Goal: Contribute content: Contribute content

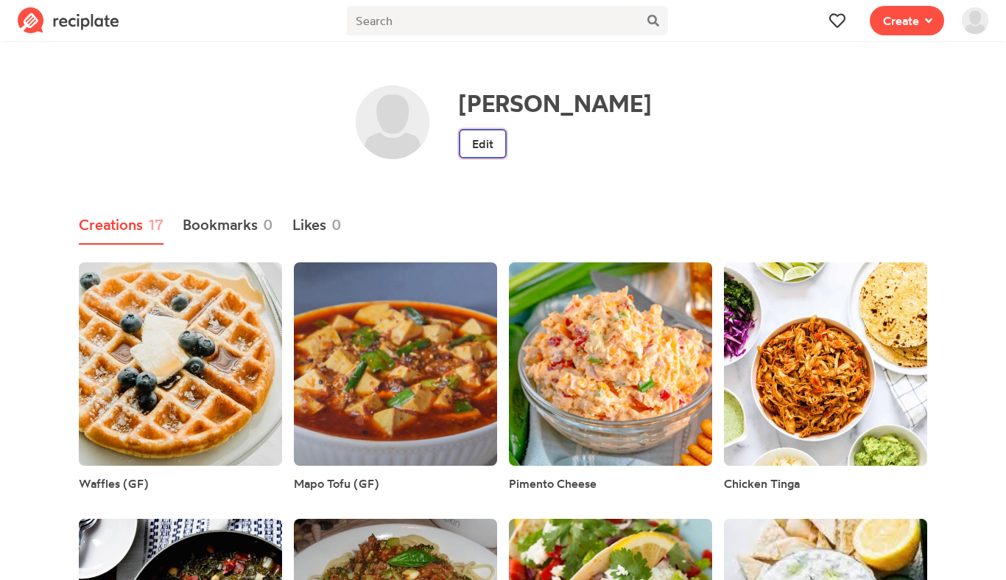
click at [507, 155] on link "Edit" at bounding box center [483, 143] width 48 height 29
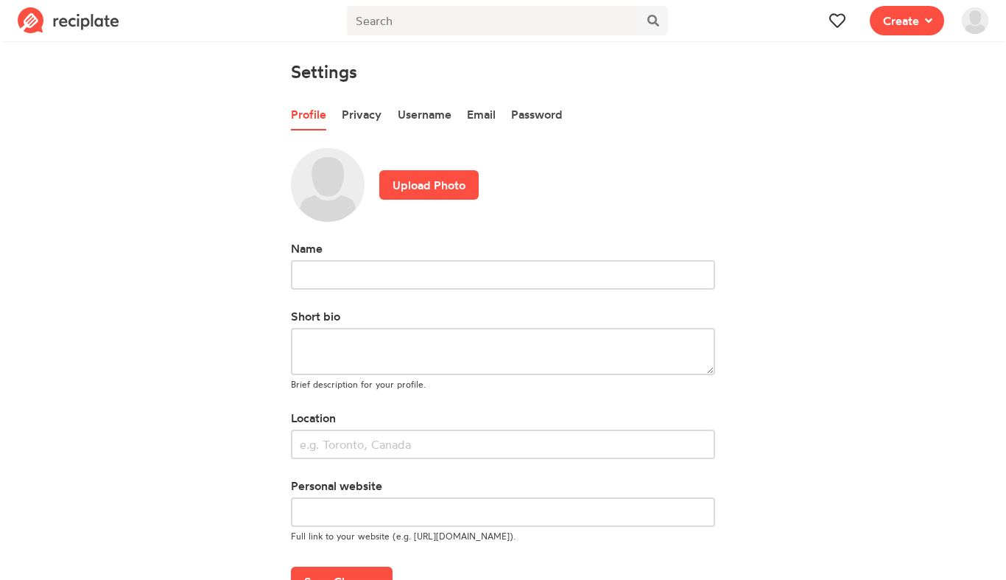
click at [975, 18] on img at bounding box center [975, 20] width 27 height 27
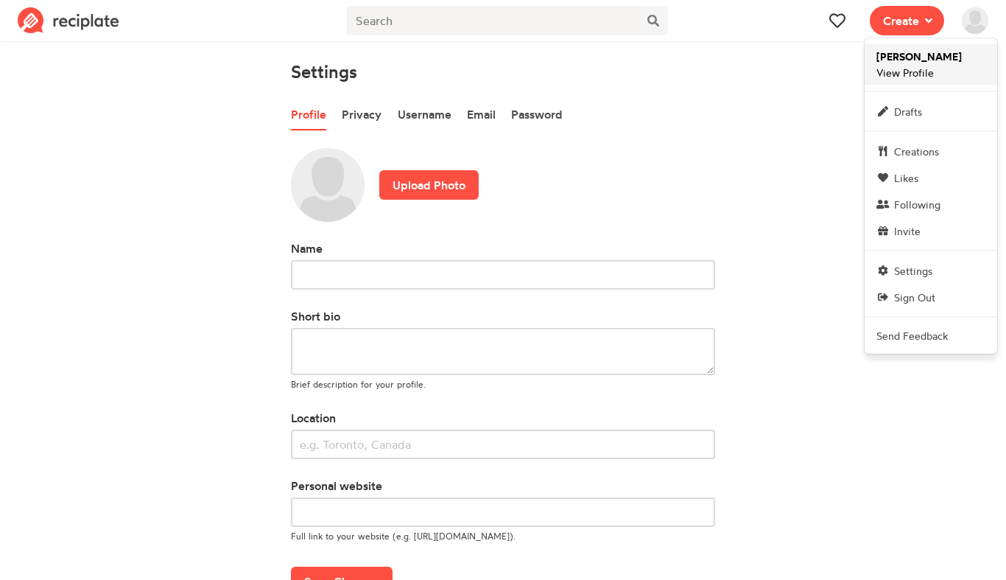
click at [972, 82] on link "[PERSON_NAME] View Profile" at bounding box center [931, 64] width 133 height 41
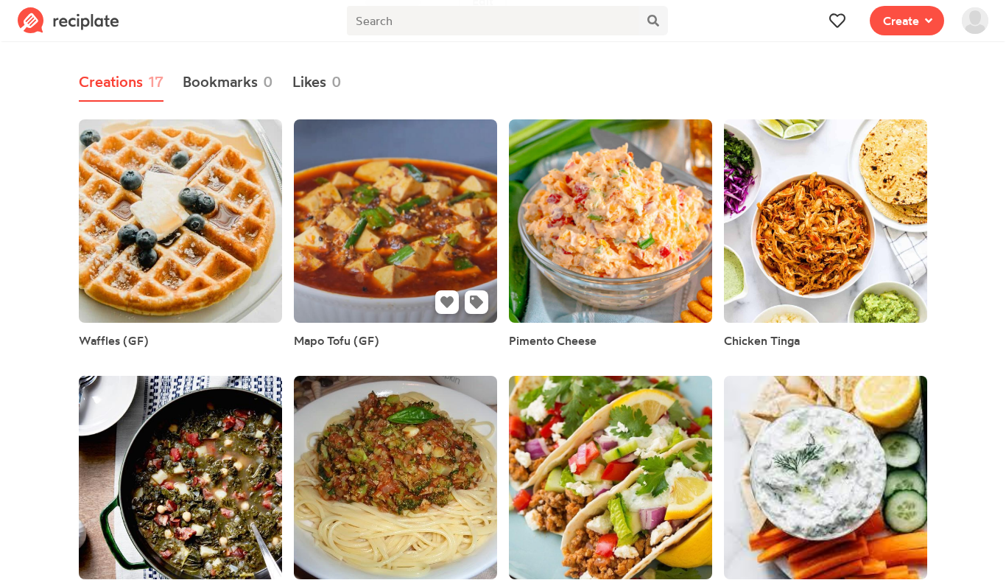
scroll to position [201, 0]
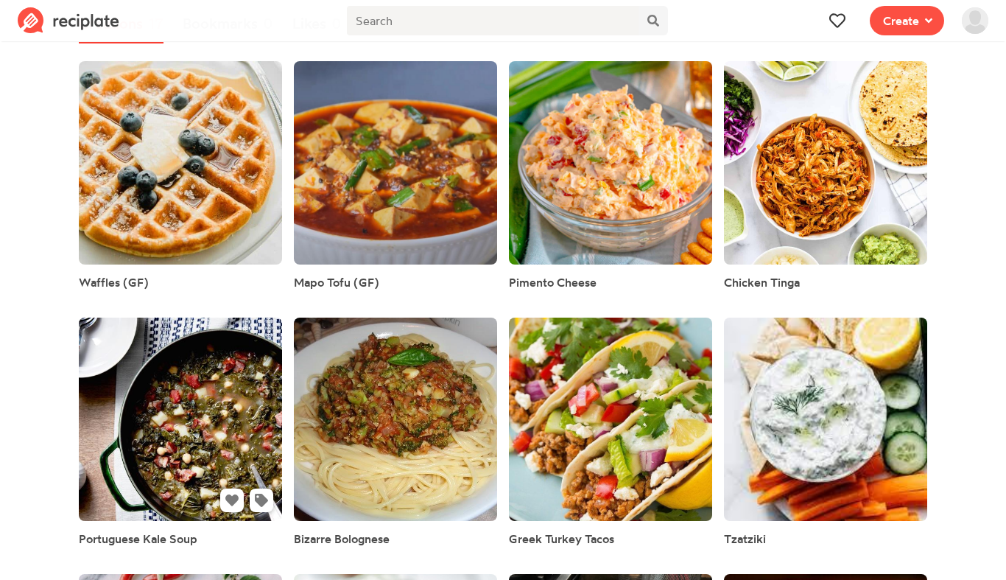
click at [239, 392] on link at bounding box center [180, 418] width 203 height 203
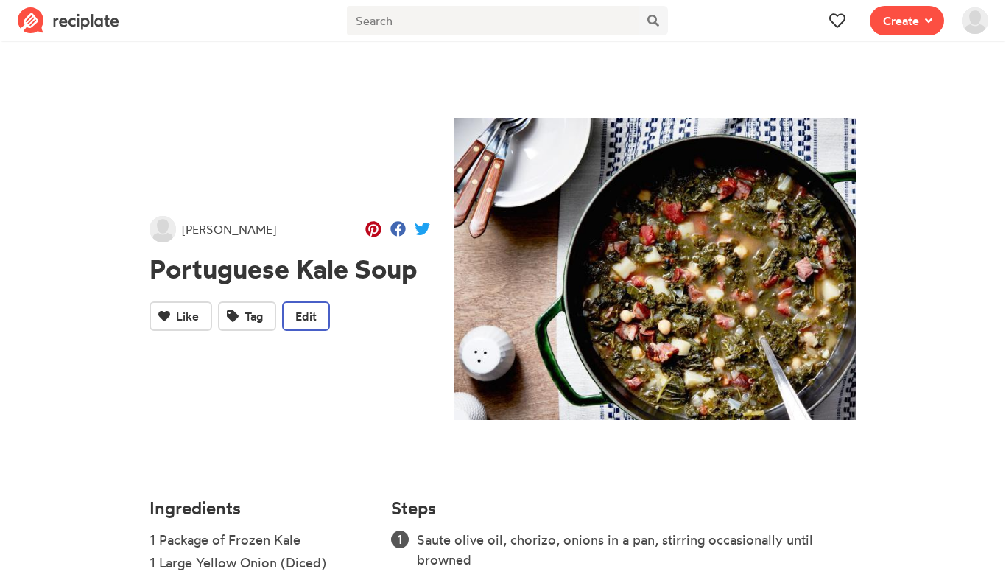
click at [304, 323] on span "Edit" at bounding box center [305, 316] width 21 height 18
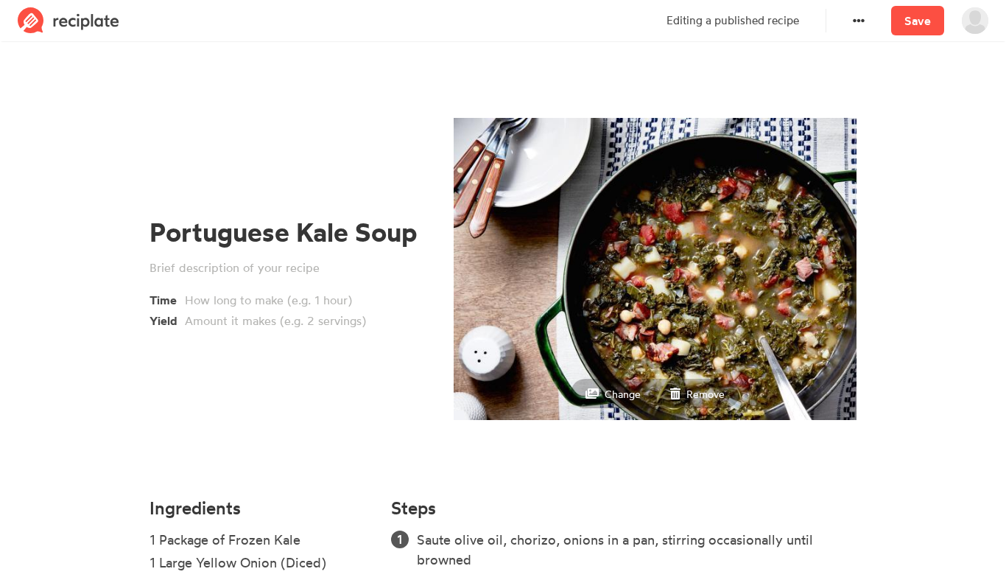
scroll to position [172, 0]
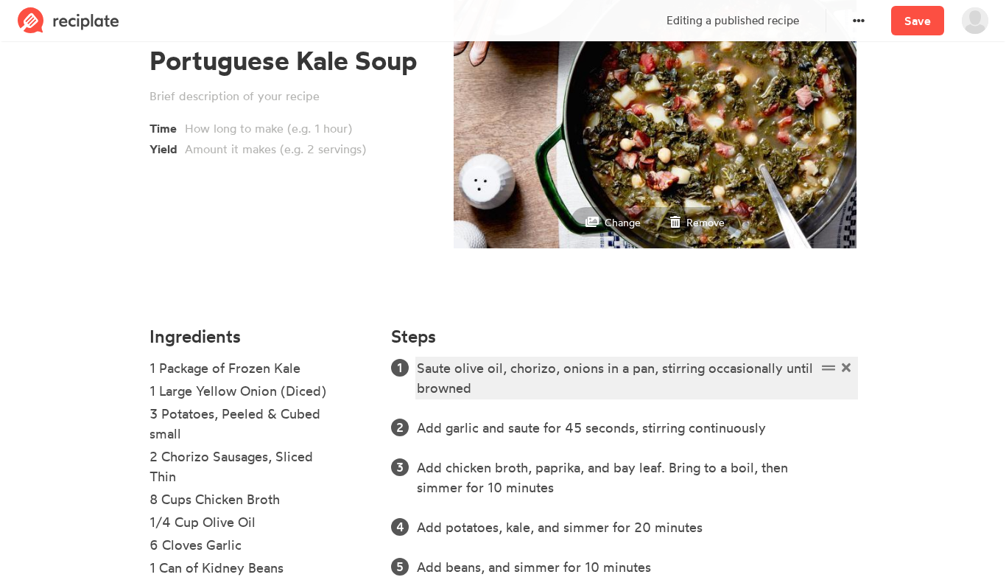
click at [570, 390] on div "Saute olive oil, chorizo, onions in a pan, stirring occasionally until browned" at bounding box center [617, 378] width 400 height 40
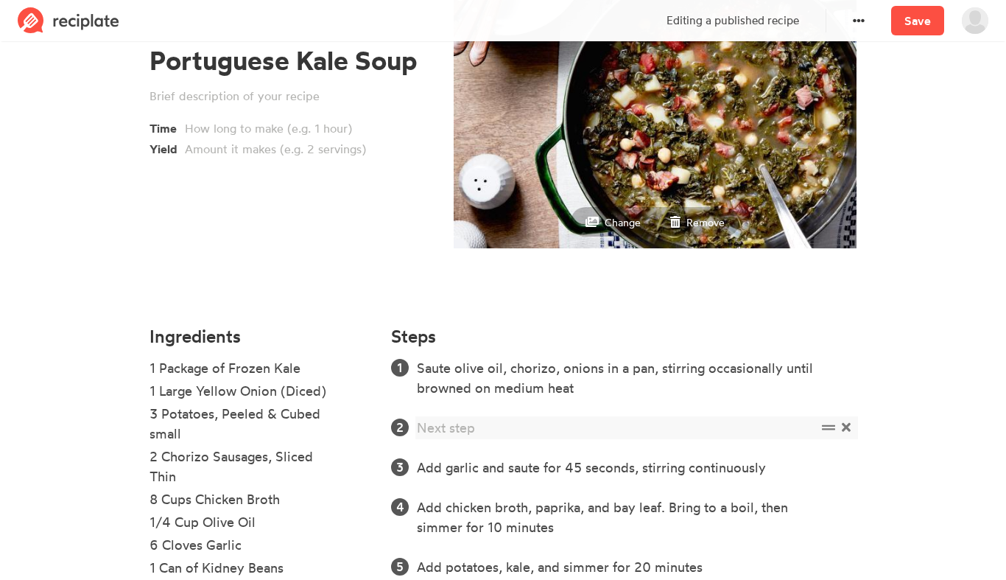
click at [843, 423] on icon at bounding box center [846, 427] width 9 height 9
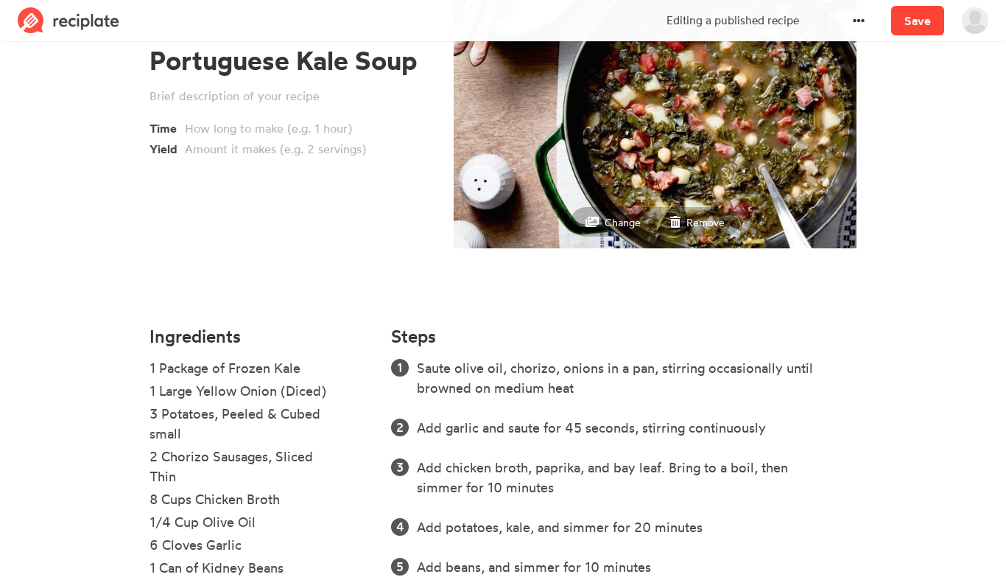
click at [925, 31] on link "Save" at bounding box center [917, 20] width 53 height 29
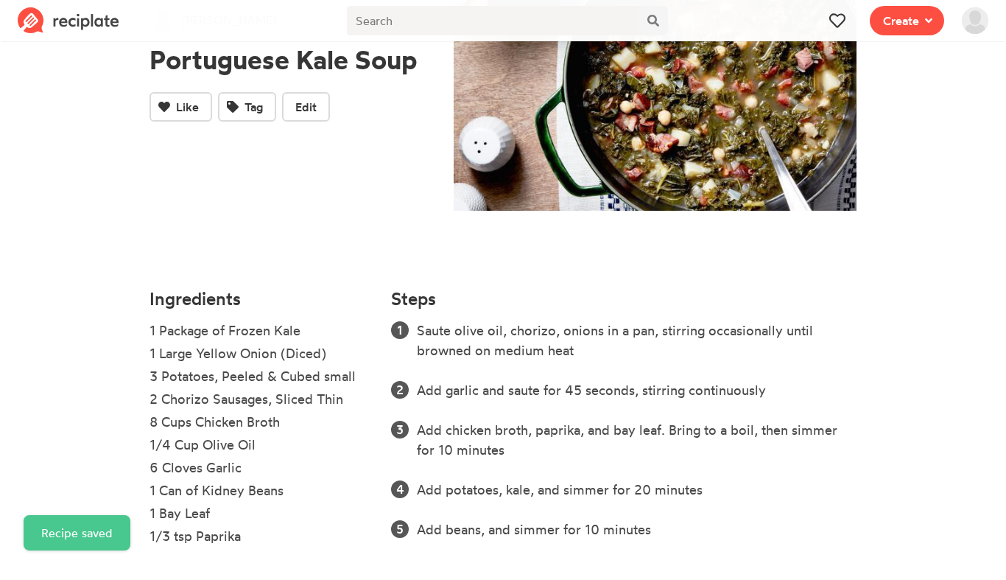
scroll to position [21, 0]
